Goal: Navigation & Orientation: Find specific page/section

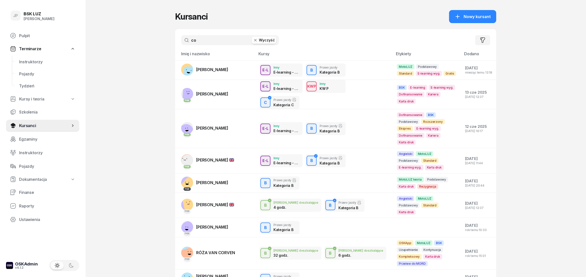
click at [261, 43] on button "Wyczyść" at bounding box center [264, 40] width 24 height 7
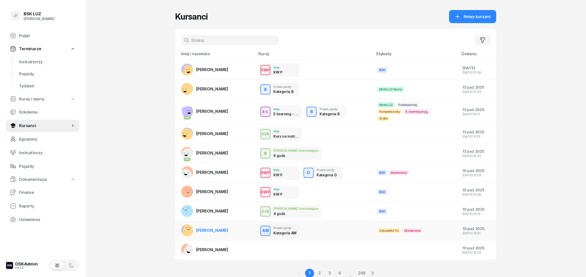
click at [331, 235] on div "AM Prawo jazdy Kategoria AM" at bounding box center [315, 230] width 110 height 13
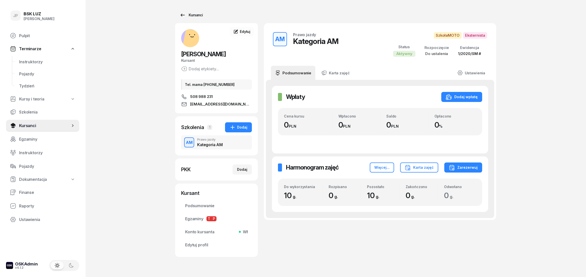
click at [185, 19] on link "Kursanci" at bounding box center [191, 15] width 32 height 10
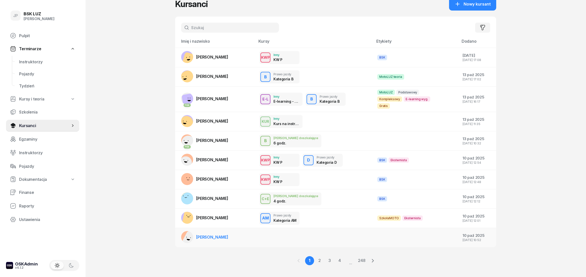
scroll to position [19, 0]
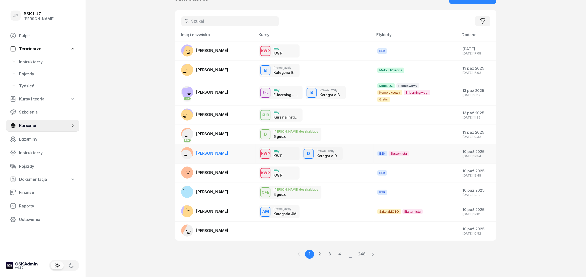
click at [363, 154] on div "KWP Inny KW P D Prawo jazdy Kategoria D" at bounding box center [315, 153] width 110 height 13
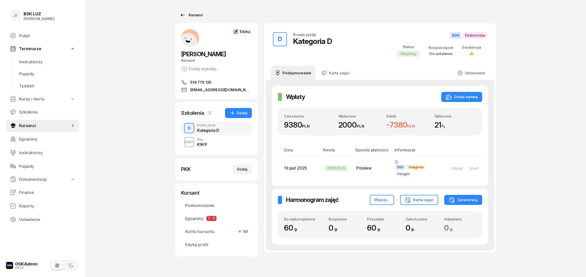
click at [183, 19] on link "Kursanci" at bounding box center [191, 15] width 32 height 10
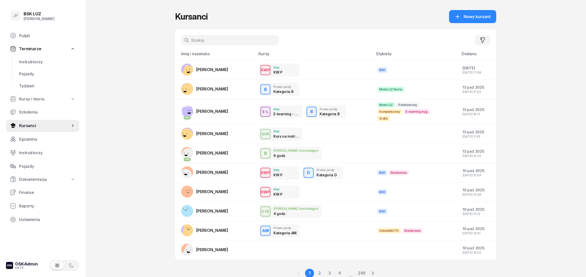
click at [318, 273] on link "2" at bounding box center [319, 273] width 9 height 9
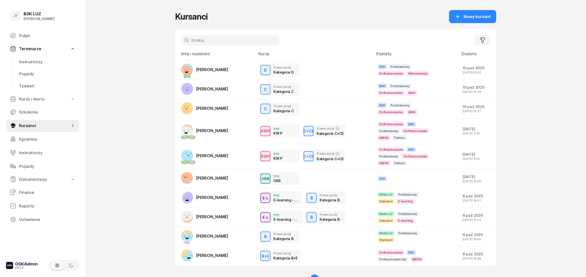
scroll to position [25, 0]
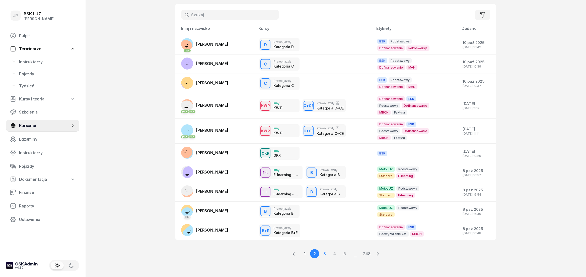
click at [325, 256] on link "3" at bounding box center [324, 253] width 9 height 9
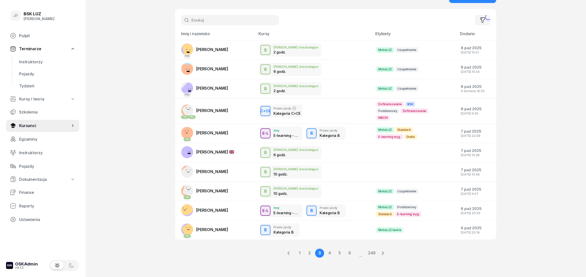
scroll to position [19, 0]
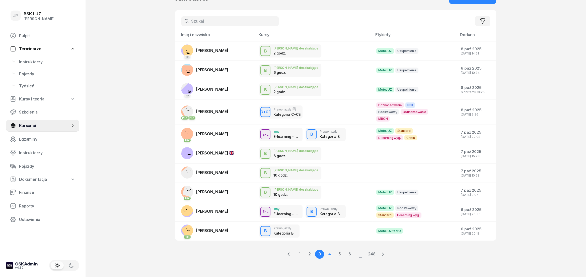
click at [331, 255] on link "4" at bounding box center [329, 254] width 9 height 9
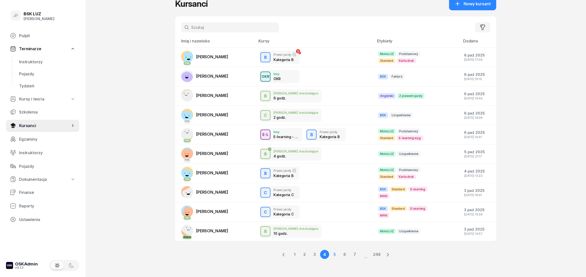
click at [337, 255] on link "5" at bounding box center [334, 254] width 9 height 9
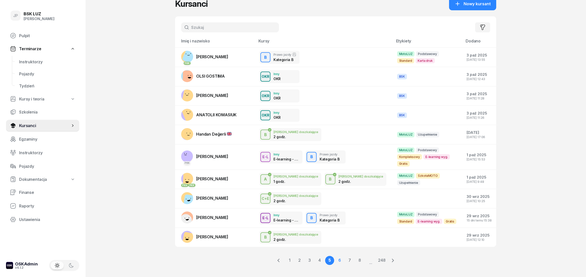
click at [337, 261] on link "6" at bounding box center [339, 260] width 9 height 9
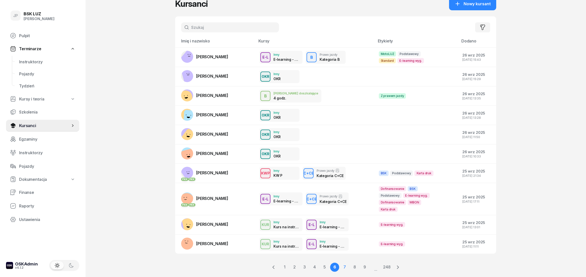
click at [346, 268] on link "7" at bounding box center [344, 267] width 9 height 9
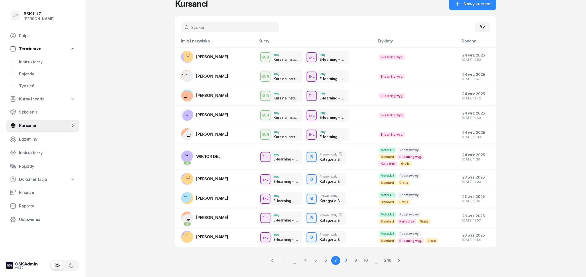
click at [344, 256] on link "8" at bounding box center [345, 260] width 9 height 9
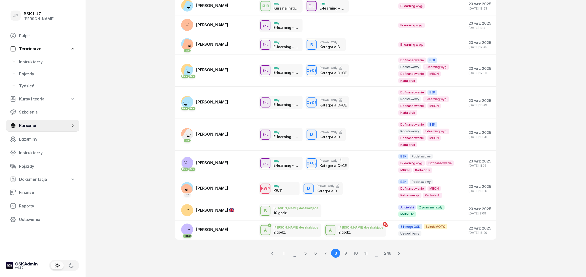
scroll to position [65, 0]
click at [344, 255] on link "9" at bounding box center [345, 253] width 9 height 9
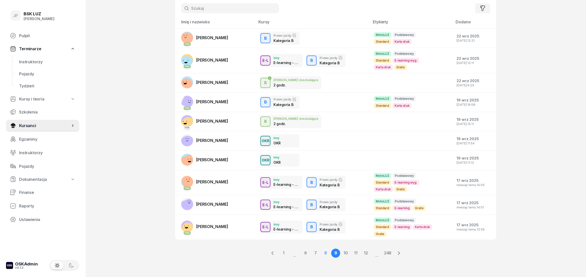
scroll to position [13, 0]
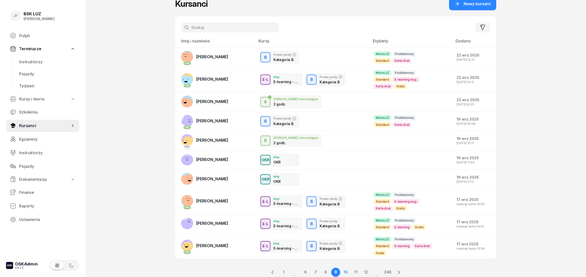
click at [345, 268] on link "10" at bounding box center [345, 272] width 9 height 9
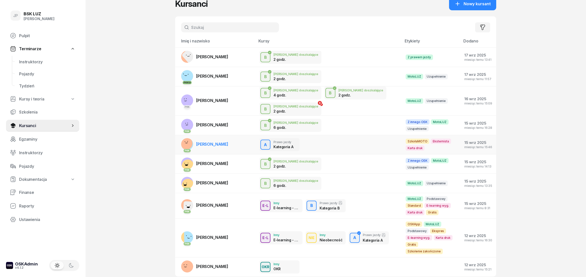
click at [354, 138] on div "A Prawo jazdy Kategoria A" at bounding box center [329, 144] width 138 height 13
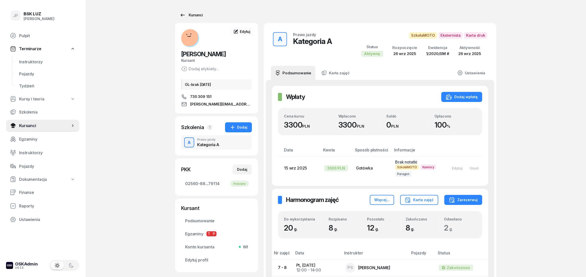
click at [190, 10] on link "Kursanci" at bounding box center [191, 15] width 32 height 10
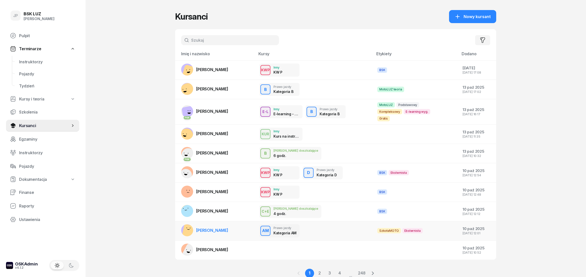
click at [321, 232] on div "AM Prawo jazdy Kategoria AM" at bounding box center [315, 230] width 110 height 13
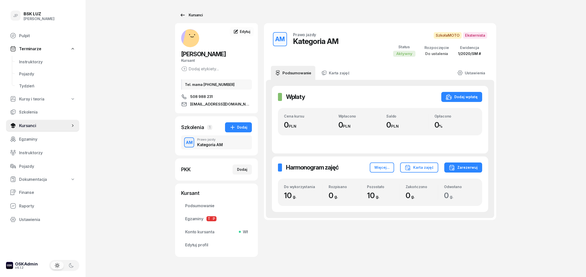
click at [188, 12] on div "Kursanci" at bounding box center [191, 15] width 23 height 6
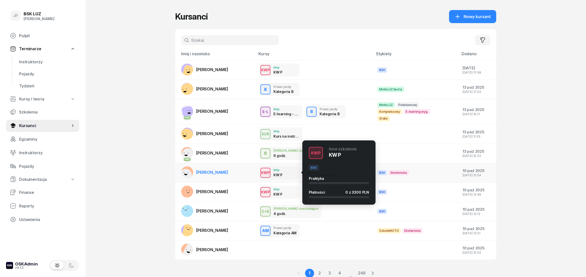
scroll to position [19, 0]
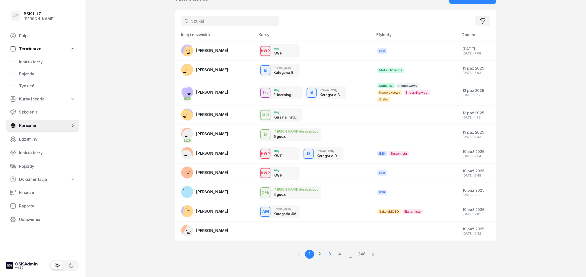
click at [332, 251] on link "3" at bounding box center [329, 254] width 9 height 9
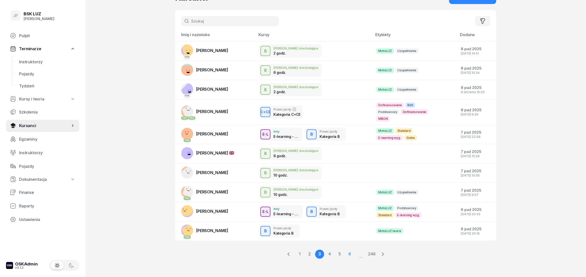
click at [349, 253] on link "6" at bounding box center [349, 254] width 9 height 9
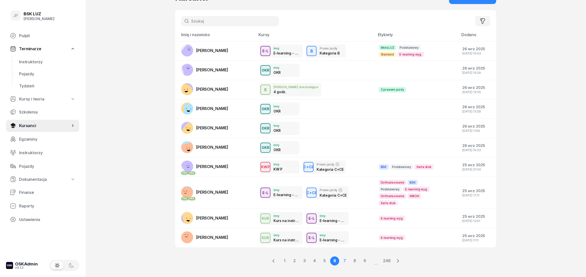
click at [344, 262] on link "7" at bounding box center [344, 260] width 9 height 9
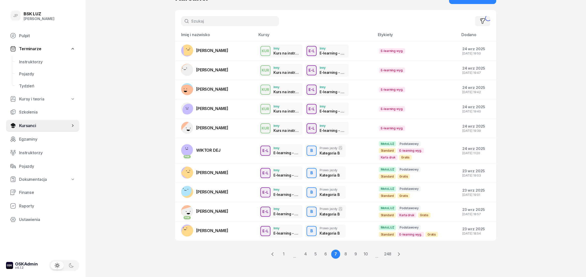
scroll to position [13, 0]
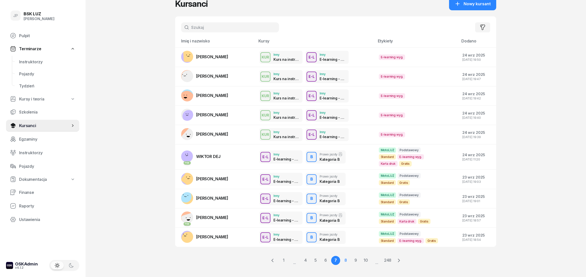
click at [346, 256] on link "8" at bounding box center [345, 260] width 9 height 9
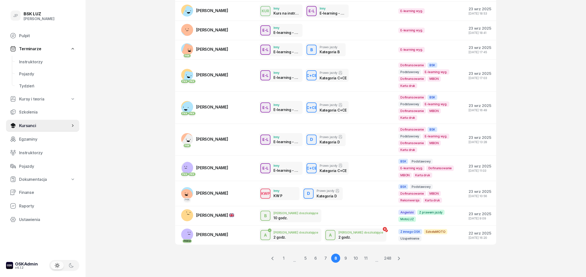
scroll to position [65, 0]
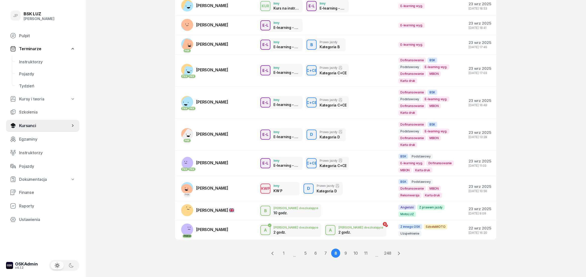
click at [346, 254] on link "9" at bounding box center [345, 253] width 9 height 9
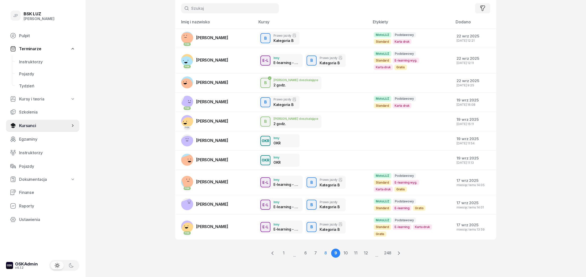
scroll to position [13, 0]
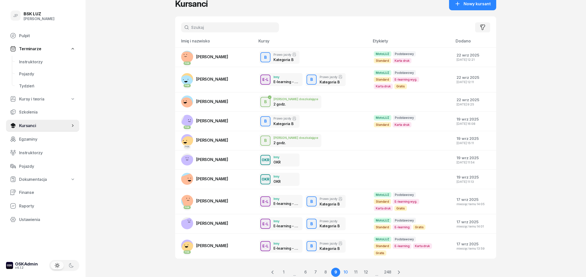
click at [346, 268] on link "10" at bounding box center [345, 272] width 9 height 9
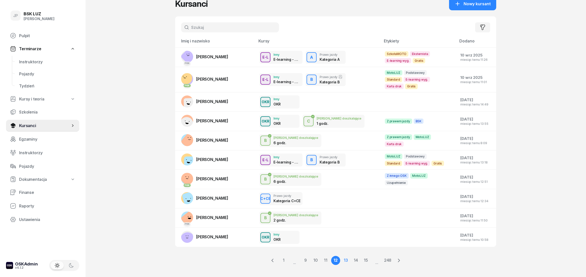
click at [347, 256] on link "13" at bounding box center [345, 260] width 9 height 9
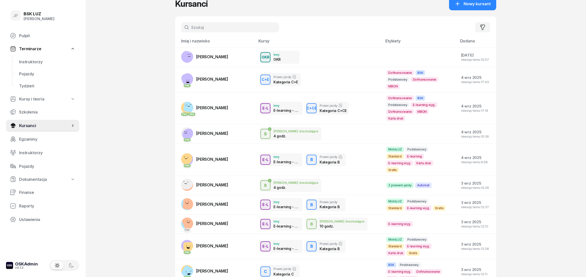
scroll to position [41, 0]
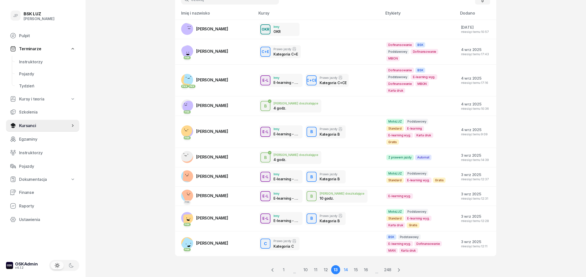
click at [345, 265] on link "14" at bounding box center [345, 269] width 9 height 9
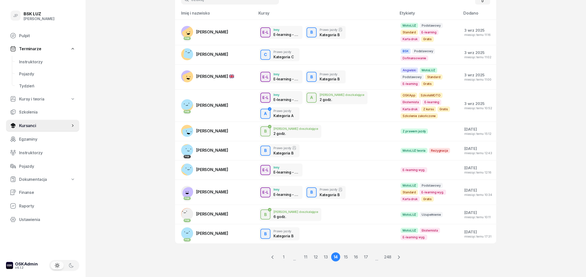
scroll to position [26, 0]
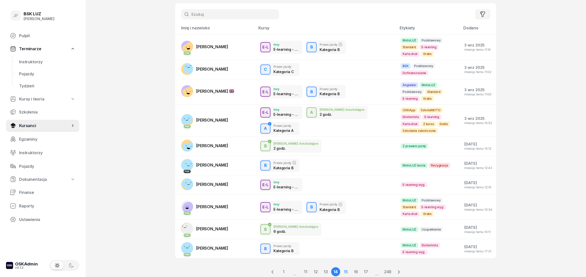
click at [349, 267] on link "15" at bounding box center [345, 271] width 9 height 9
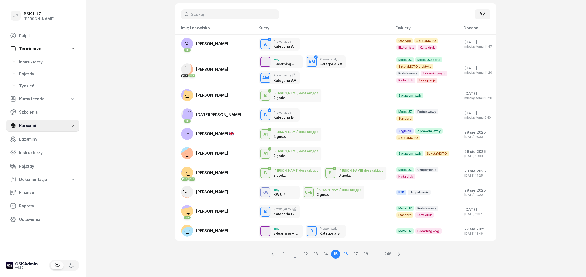
click at [347, 255] on link "16" at bounding box center [345, 254] width 9 height 9
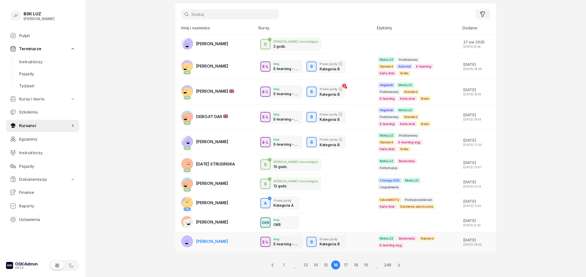
click at [354, 238] on div "E-L Inny E-learning - 90 dni B Prawo jazdy Kategoria B" at bounding box center [315, 241] width 110 height 13
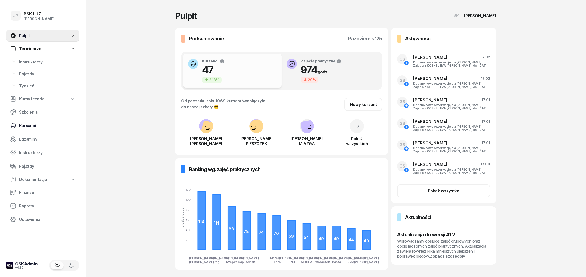
click at [36, 126] on span "Kursanci" at bounding box center [47, 125] width 56 height 5
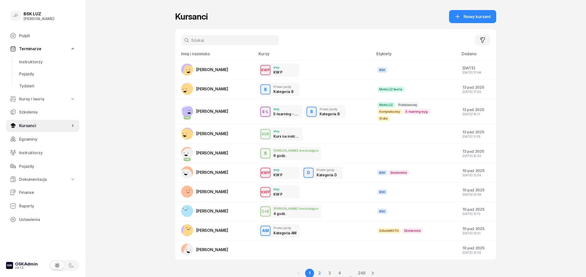
click at [321, 274] on link "2" at bounding box center [319, 273] width 9 height 9
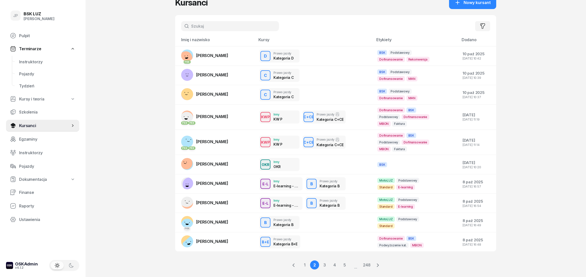
scroll to position [25, 0]
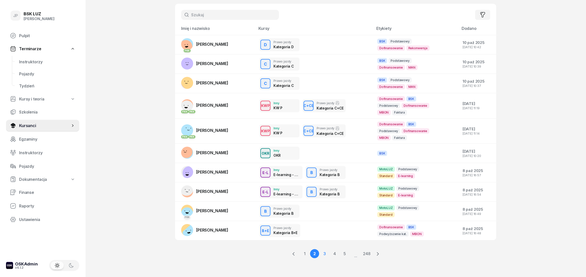
click at [324, 254] on link "3" at bounding box center [324, 253] width 9 height 9
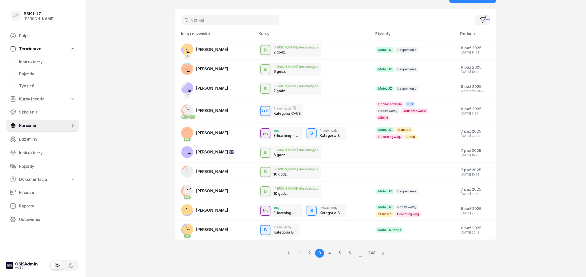
scroll to position [19, 0]
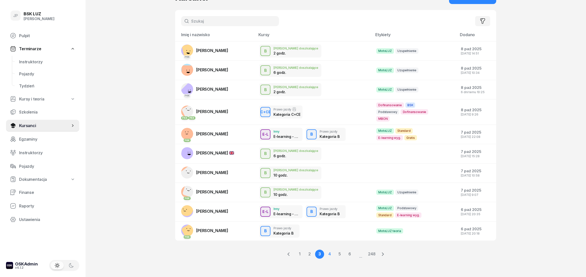
click at [331, 252] on link "4" at bounding box center [329, 254] width 9 height 9
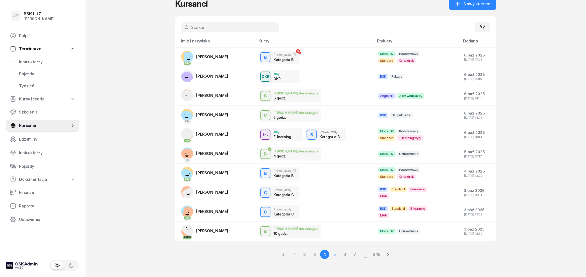
click at [338, 253] on link "5" at bounding box center [334, 254] width 9 height 9
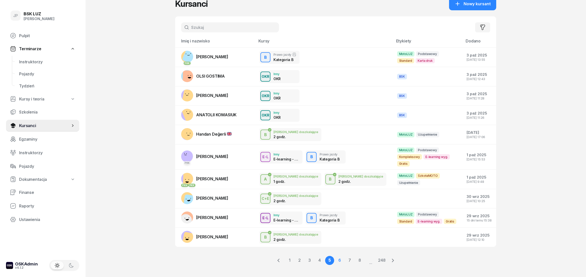
click at [341, 260] on link "6" at bounding box center [339, 260] width 9 height 9
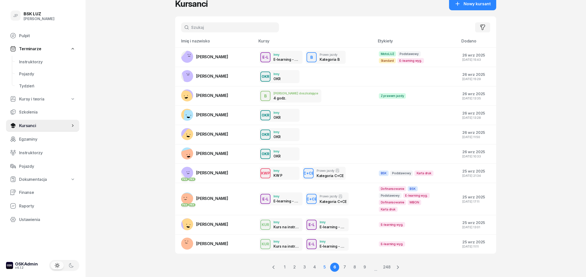
click at [327, 266] on link "5" at bounding box center [324, 267] width 9 height 9
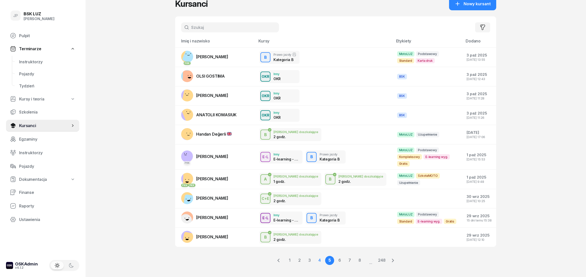
click at [318, 261] on link "4" at bounding box center [319, 260] width 9 height 9
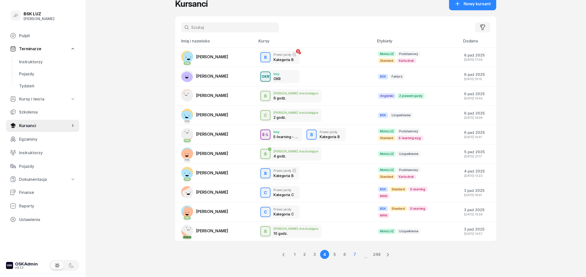
click at [352, 255] on link "7" at bounding box center [354, 254] width 9 height 9
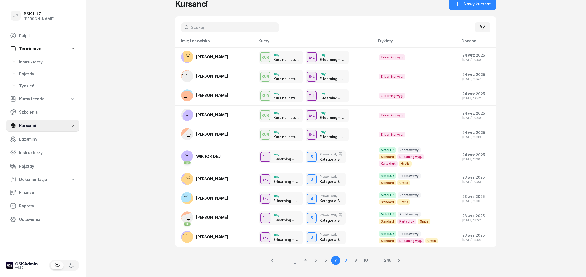
click at [345, 256] on link "8" at bounding box center [345, 260] width 9 height 9
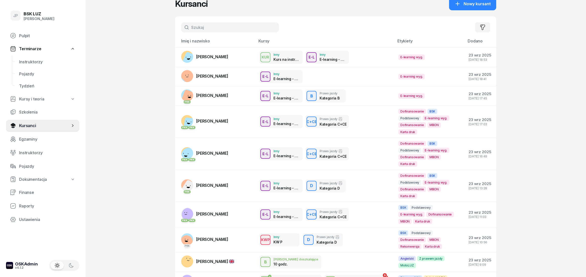
scroll to position [41, 0]
